Goal: Transaction & Acquisition: Book appointment/travel/reservation

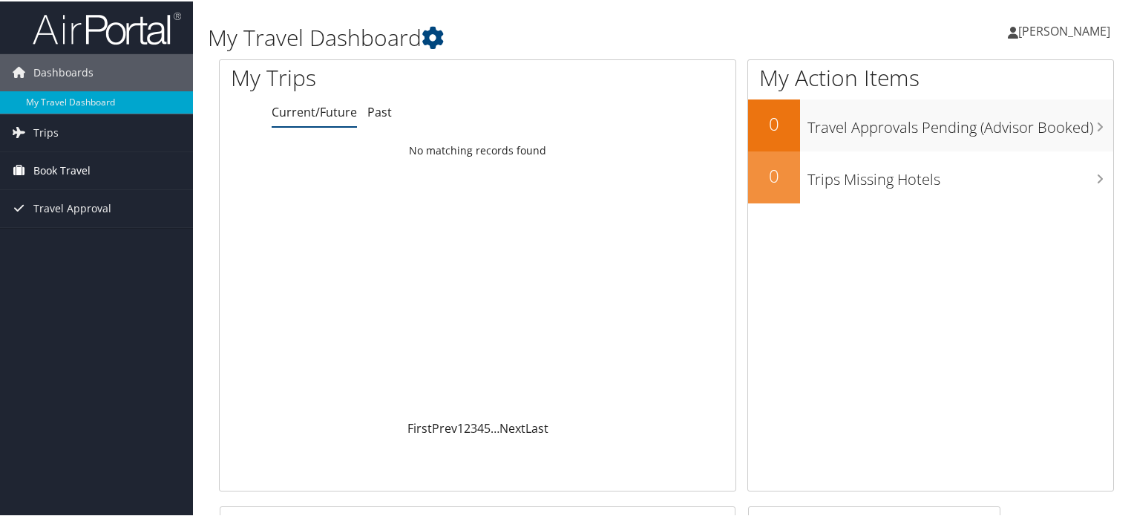
click at [84, 169] on span "Book Travel" at bounding box center [61, 169] width 57 height 37
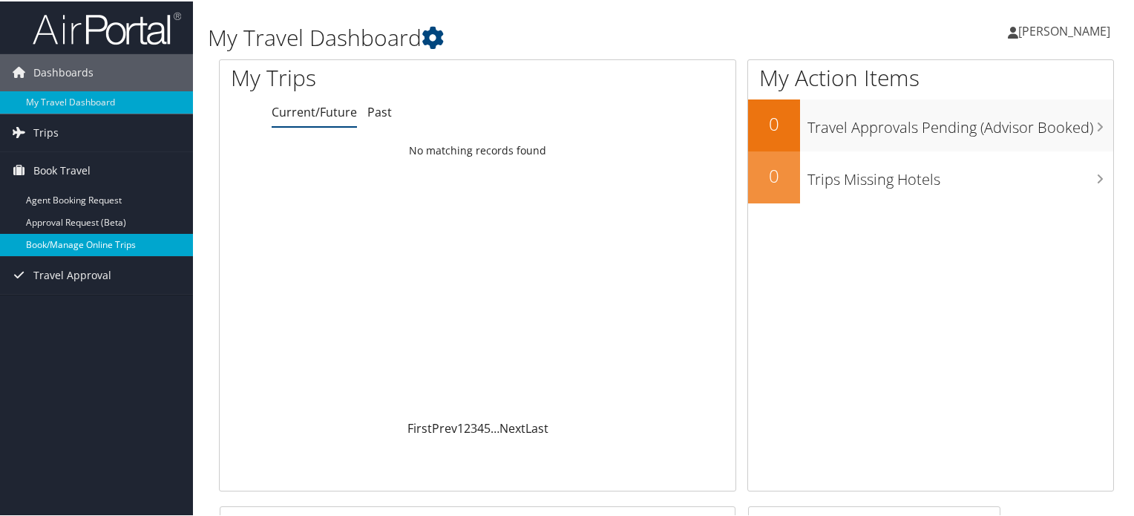
click at [97, 235] on link "Book/Manage Online Trips" at bounding box center [96, 243] width 193 height 22
